Goal: Check status: Check status

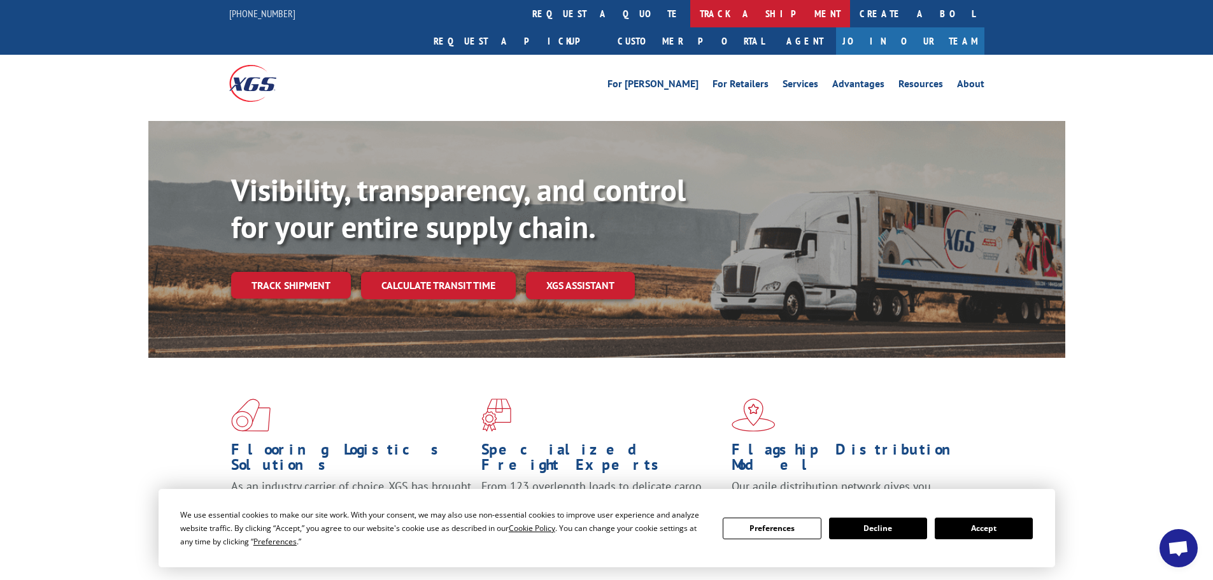
click at [690, 18] on link "track a shipment" at bounding box center [770, 13] width 160 height 27
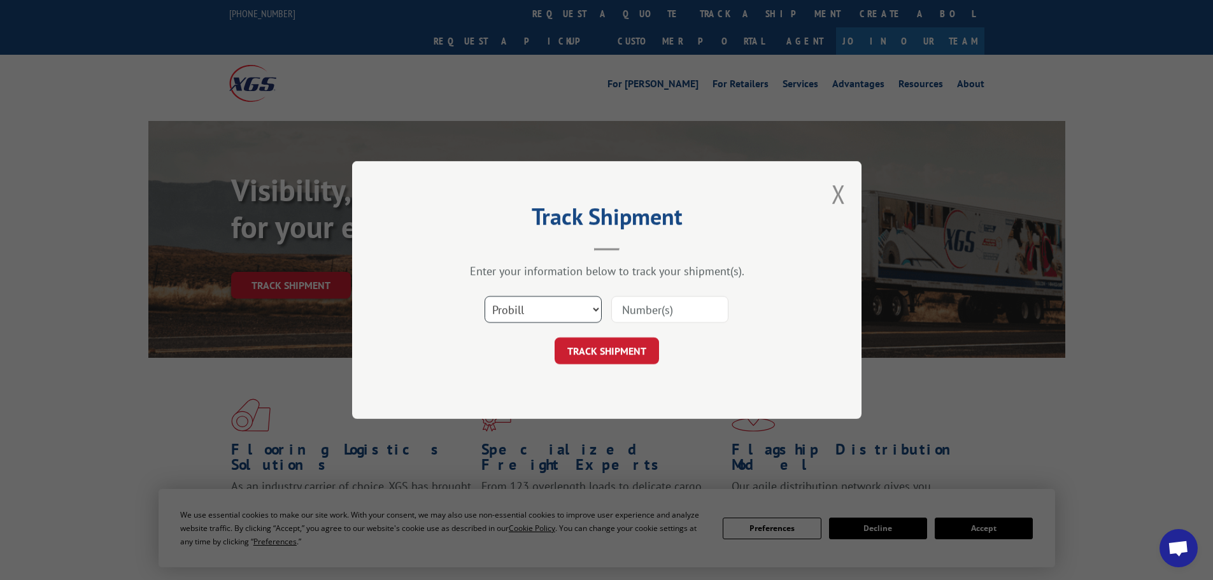
click at [551, 318] on select "Select category... Probill BOL PO" at bounding box center [542, 309] width 117 height 27
select select "bol"
click at [484, 296] on select "Select category... Probill BOL PO" at bounding box center [542, 309] width 117 height 27
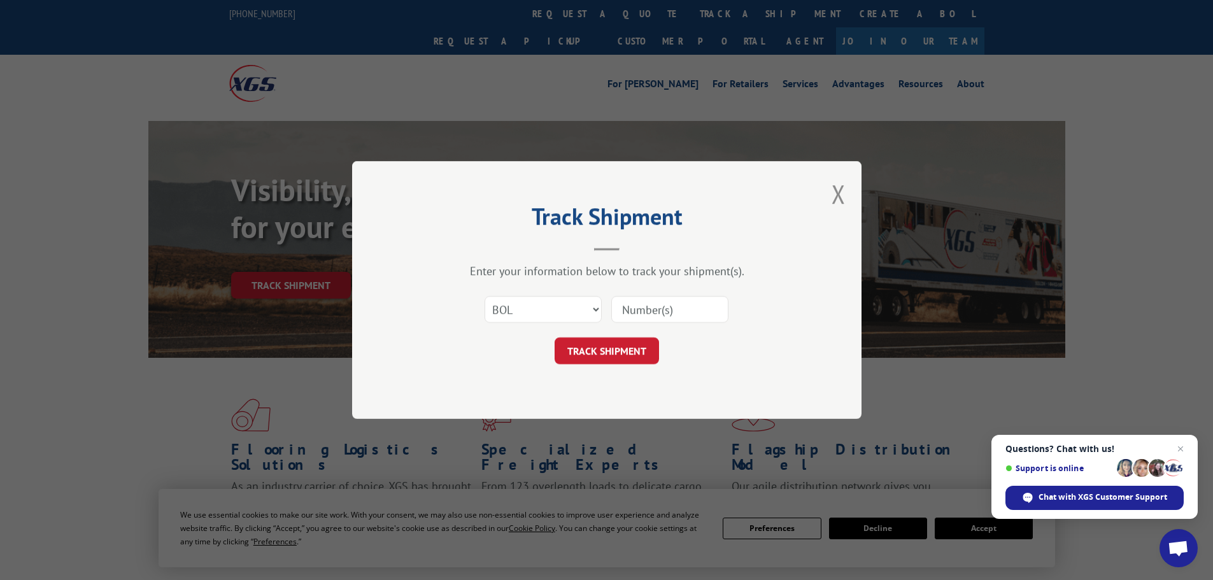
click at [647, 313] on input at bounding box center [669, 309] width 117 height 27
paste input "6009291"
type input "6009291"
click at [605, 359] on button "TRACK SHIPMENT" at bounding box center [606, 350] width 104 height 27
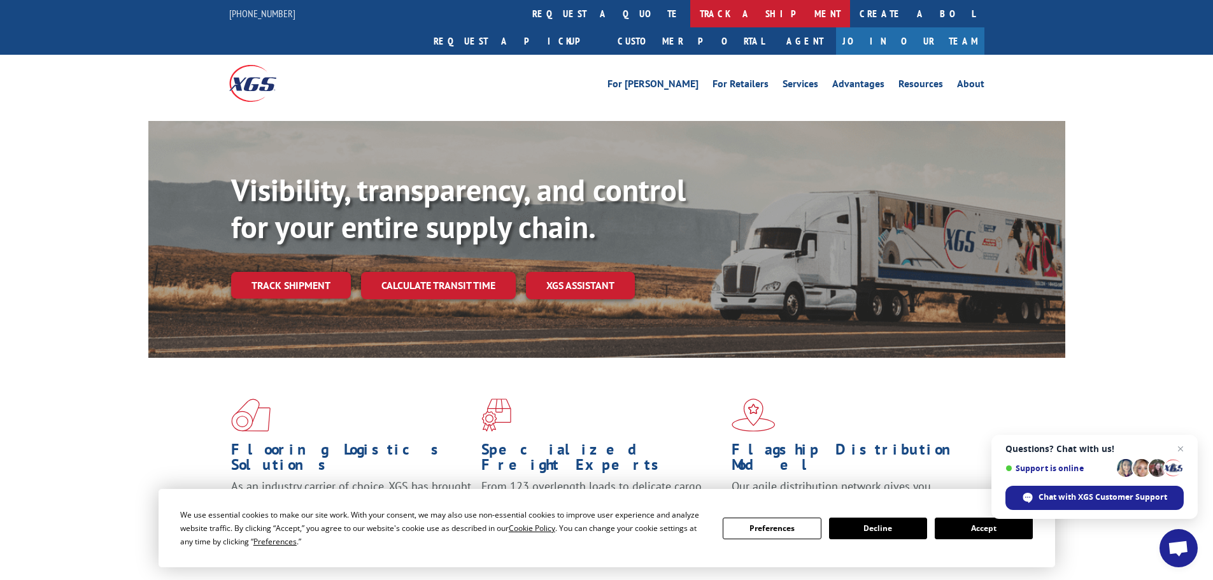
click at [690, 10] on link "track a shipment" at bounding box center [770, 13] width 160 height 27
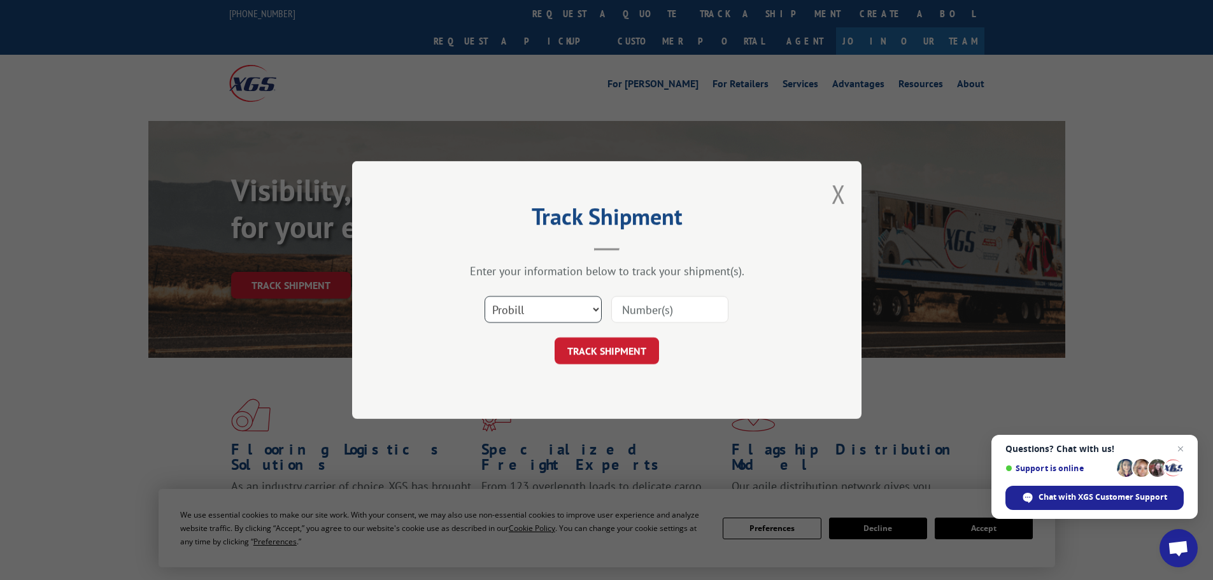
drag, startPoint x: 526, startPoint y: 307, endPoint x: 518, endPoint y: 322, distance: 17.1
click at [526, 308] on select "Select category... Probill BOL PO" at bounding box center [542, 309] width 117 height 27
select select "bol"
click at [484, 296] on select "Select category... Probill BOL PO" at bounding box center [542, 309] width 117 height 27
click at [637, 316] on input at bounding box center [669, 309] width 117 height 27
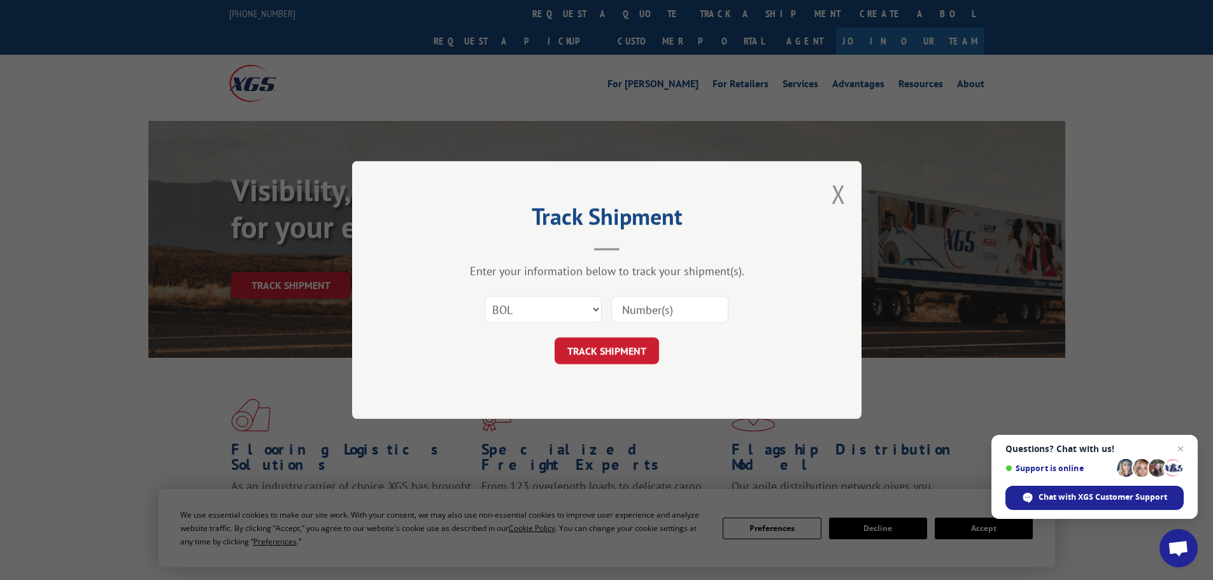
paste input "BOL6013154"
type input "BOL6013154"
click at [609, 349] on button "TRACK SHIPMENT" at bounding box center [606, 350] width 104 height 27
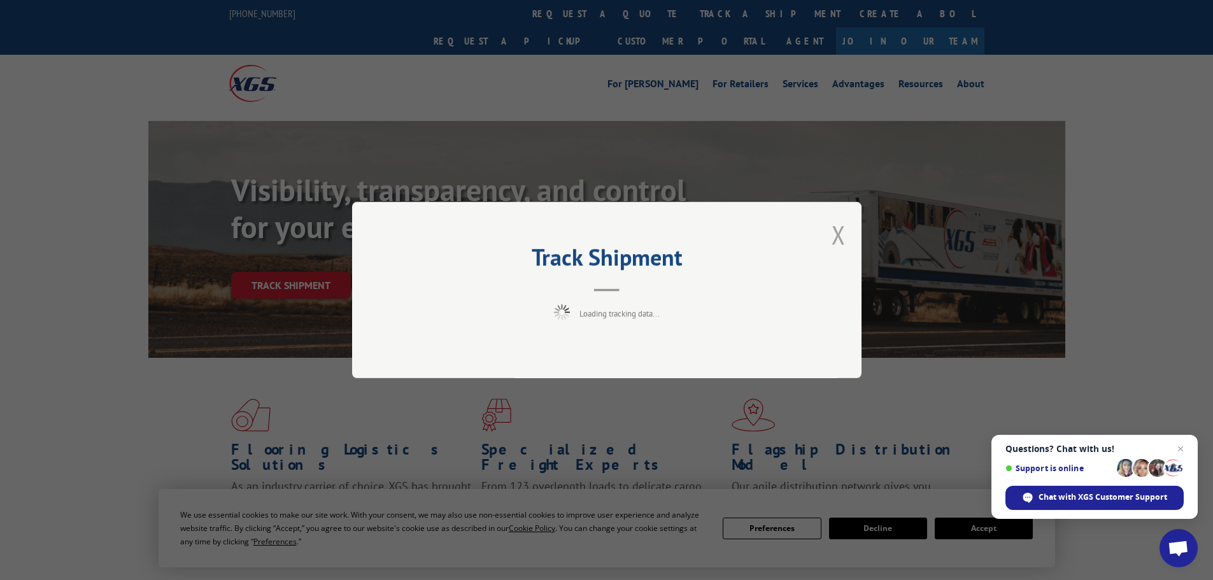
click at [838, 234] on button "Close modal" at bounding box center [838, 235] width 14 height 34
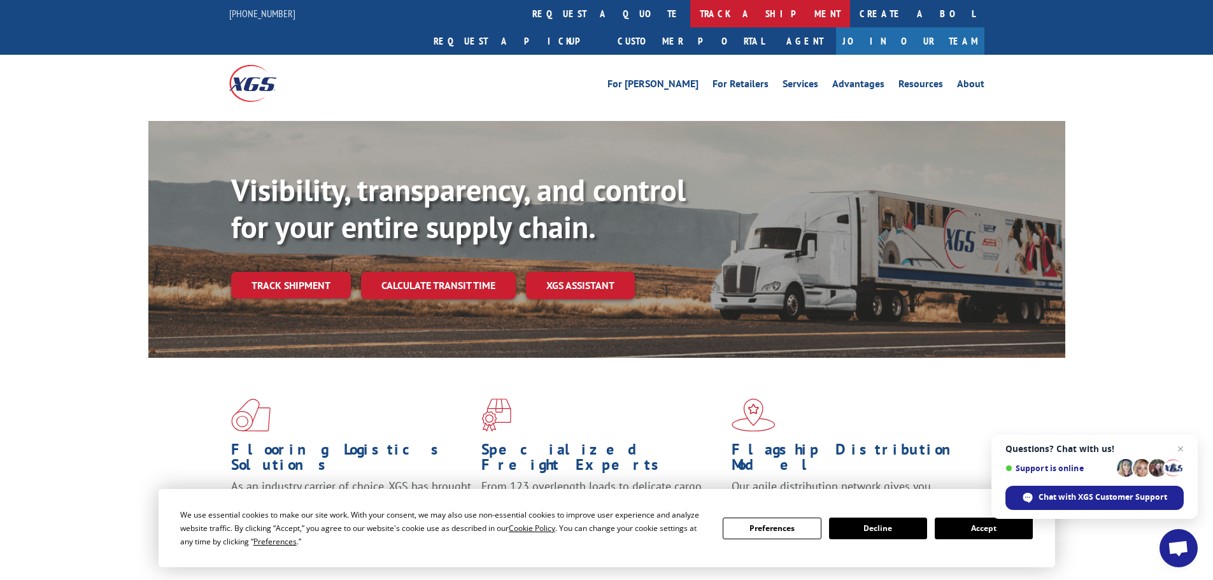
click at [690, 13] on link "track a shipment" at bounding box center [770, 13] width 160 height 27
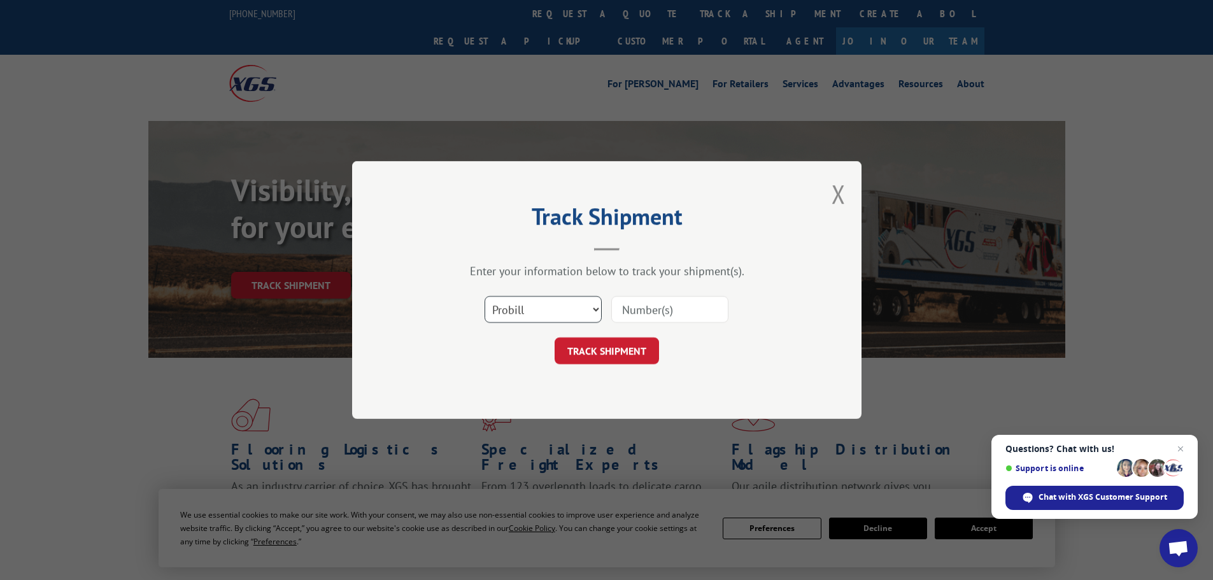
click at [530, 302] on select "Select category... Probill BOL PO" at bounding box center [542, 309] width 117 height 27
select select "bol"
click at [484, 296] on select "Select category... Probill BOL PO" at bounding box center [542, 309] width 117 height 27
click at [628, 314] on input at bounding box center [669, 309] width 117 height 27
paste input "BOL6013154"
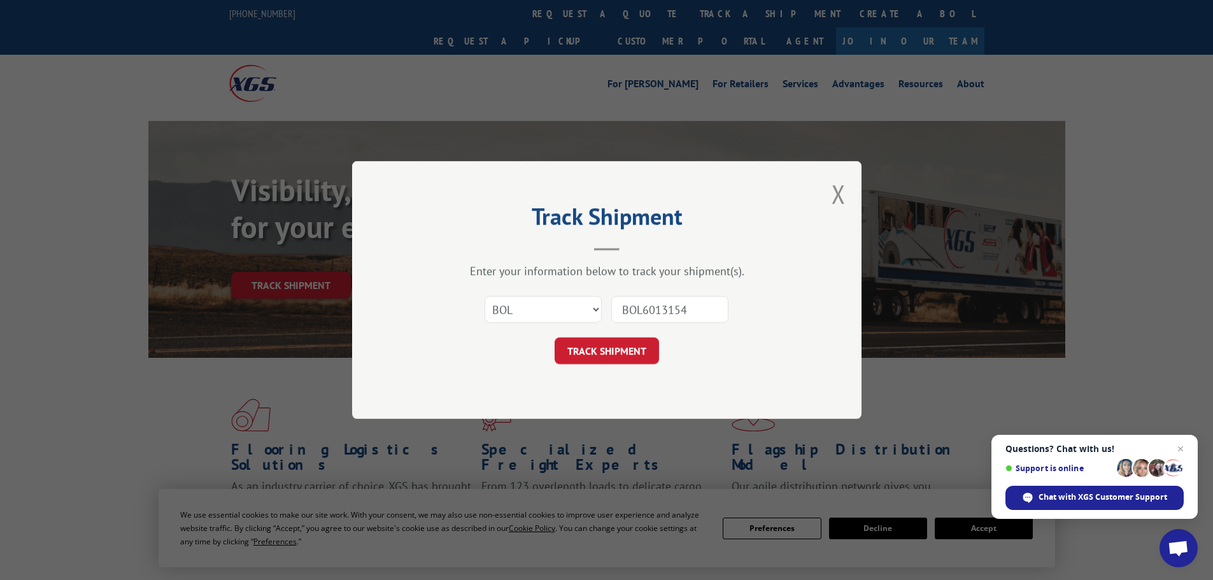
click at [642, 318] on input "BOL6013154" at bounding box center [669, 309] width 117 height 27
type input "6013154"
click button "TRACK SHIPMENT" at bounding box center [606, 350] width 104 height 27
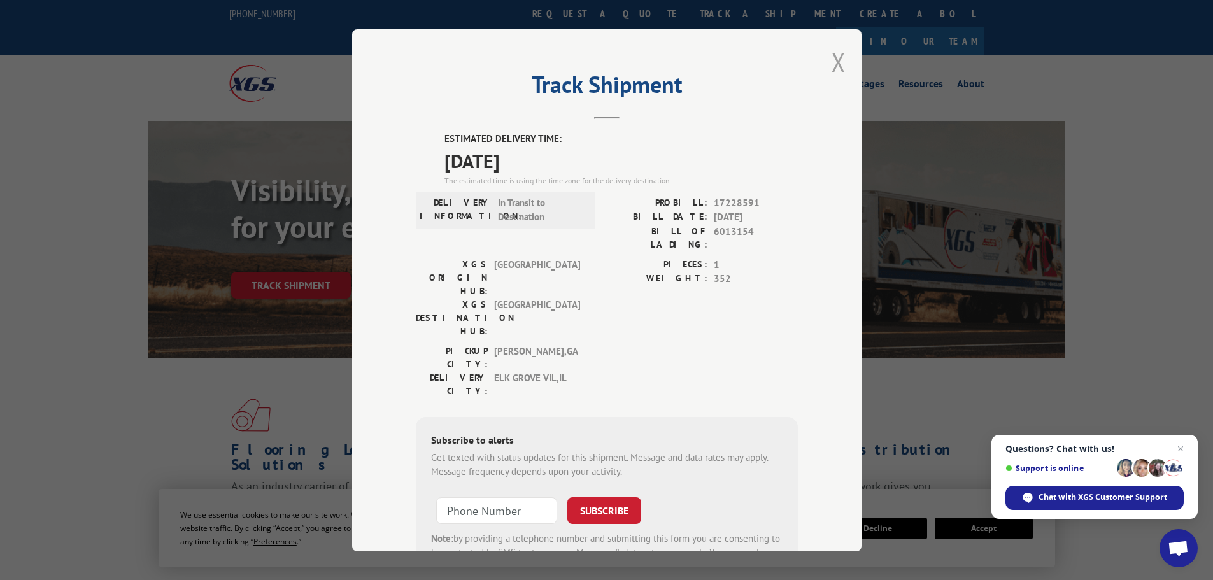
drag, startPoint x: 840, startPoint y: 61, endPoint x: 806, endPoint y: 59, distance: 33.8
click at [839, 60] on button "Close modal" at bounding box center [838, 62] width 14 height 34
